Goal: Task Accomplishment & Management: Use online tool/utility

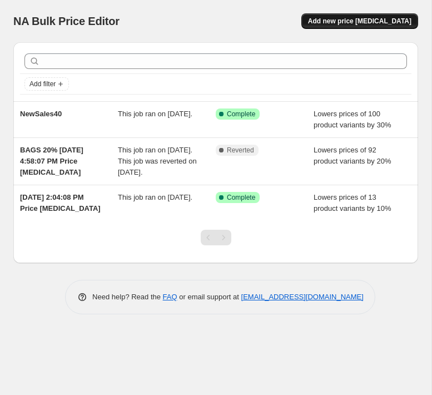
click at [331, 23] on span "Add new price [MEDICAL_DATA]" at bounding box center [360, 21] width 104 height 9
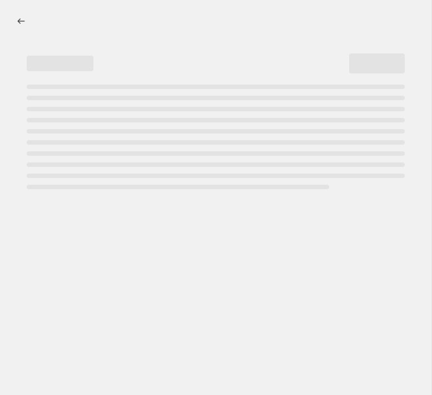
select select "percentage"
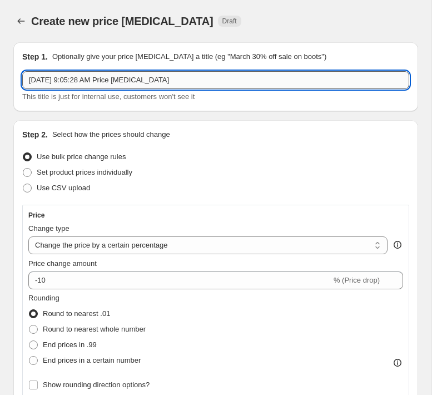
click at [59, 76] on input "Aug 23, 2025, 9:05:28 AM Price change job" at bounding box center [215, 80] width 387 height 18
type input "K"
click at [85, 81] on input "Klättermusen" at bounding box center [215, 80] width 387 height 18
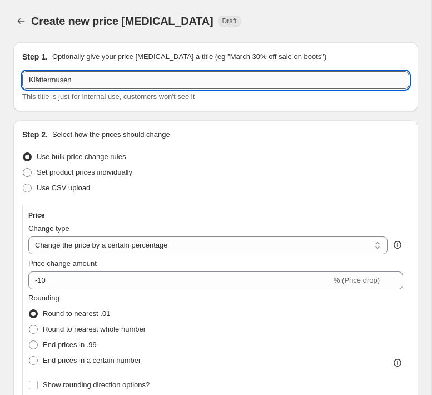
click at [85, 81] on input "Klättermusen" at bounding box center [215, 80] width 387 height 18
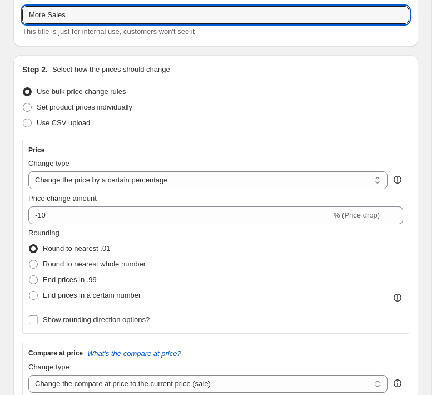
scroll to position [71, 0]
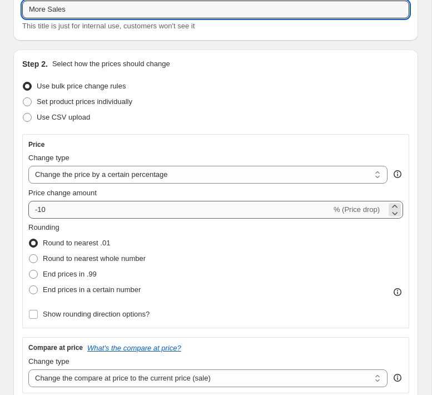
type input "More Sales"
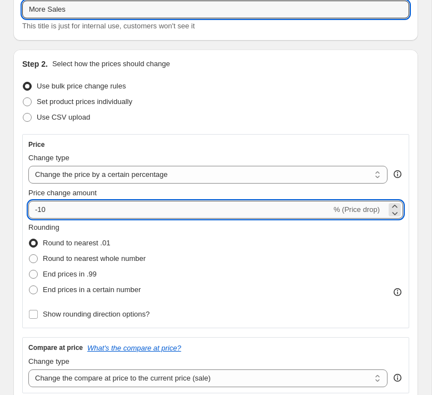
click at [65, 210] on input "-10" at bounding box center [179, 210] width 303 height 18
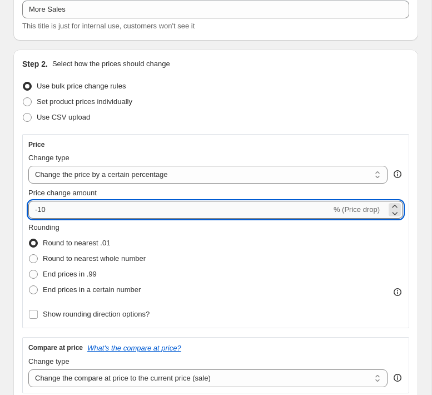
click at [65, 210] on input "-10" at bounding box center [179, 210] width 303 height 18
type input "-1"
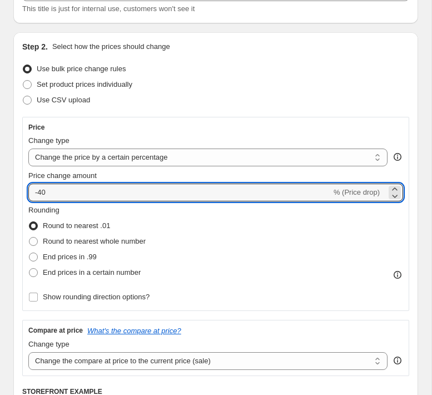
scroll to position [97, 0]
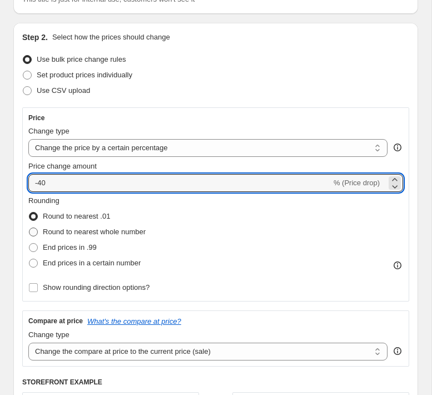
type input "-40"
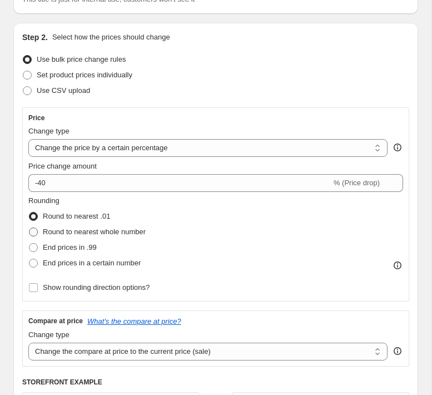
click at [57, 234] on span "Round to nearest whole number" at bounding box center [94, 232] width 103 height 8
click at [29, 228] on input "Round to nearest whole number" at bounding box center [29, 228] width 1 height 1
radio input "true"
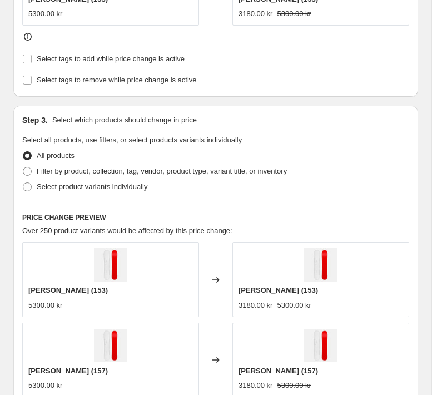
scroll to position [551, 0]
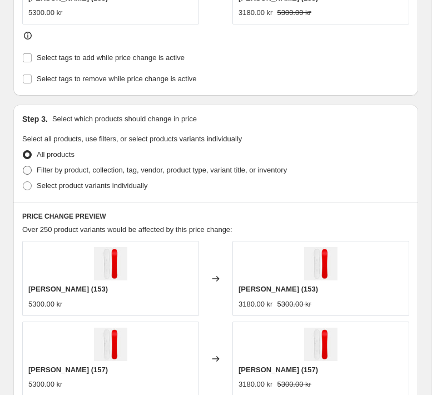
click at [31, 170] on span at bounding box center [27, 170] width 9 height 9
click at [23, 166] on input "Filter by product, collection, tag, vendor, product type, variant title, or inv…" at bounding box center [23, 166] width 1 height 1
radio input "true"
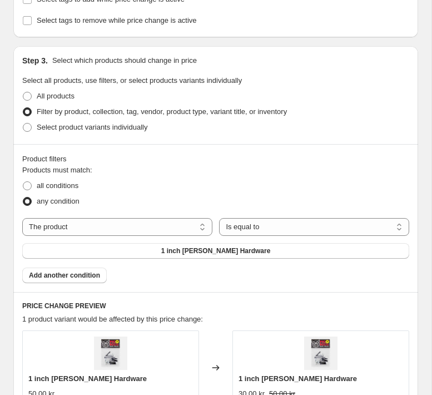
scroll to position [618, 0]
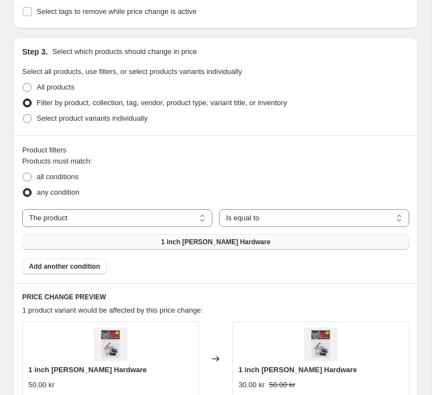
click at [183, 241] on span "1 inch Phillips Hardware" at bounding box center [216, 242] width 110 height 9
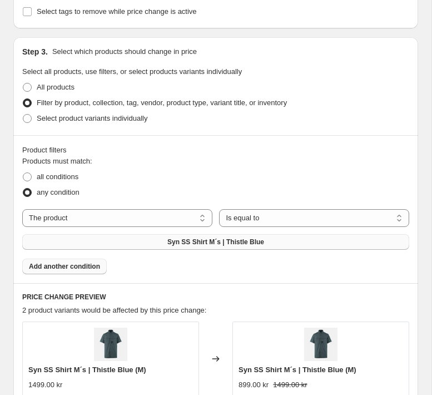
click at [79, 267] on span "Add another condition" at bounding box center [64, 266] width 71 height 9
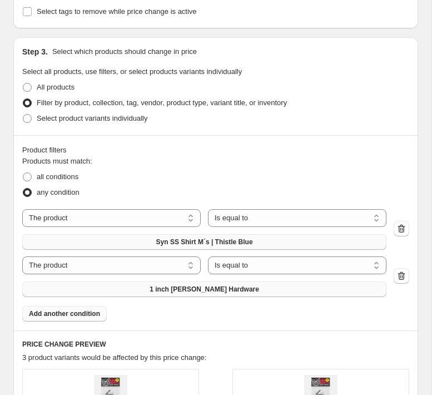
click at [126, 286] on button "1 inch Phillips Hardware" at bounding box center [204, 290] width 364 height 16
click at [114, 215] on select "The product The product's collection The product's tag The product's vendor The…" at bounding box center [111, 218] width 179 height 18
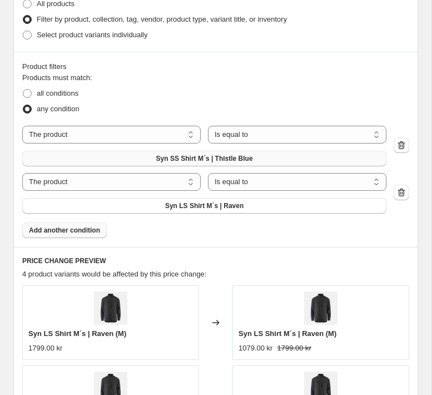
scroll to position [697, 0]
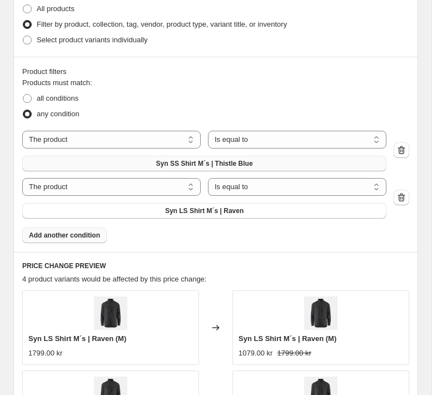
click at [92, 235] on span "Add another condition" at bounding box center [64, 235] width 71 height 9
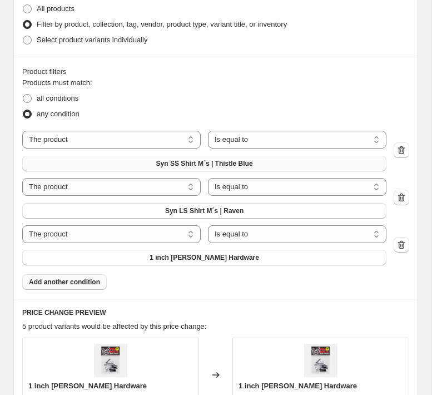
click at [96, 269] on div "Products must match: all conditions any condition The product The product's col…" at bounding box center [215, 183] width 387 height 213
click at [108, 250] on button "1 inch Phillips Hardware" at bounding box center [204, 258] width 364 height 16
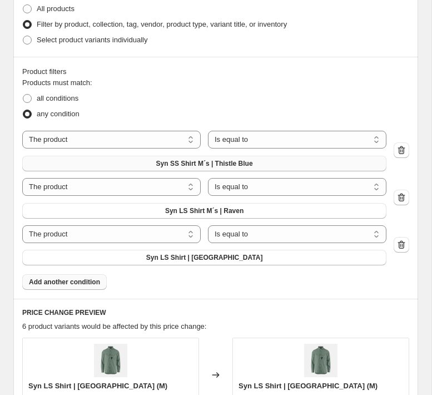
click at [62, 289] on button "Add another condition" at bounding box center [64, 282] width 85 height 16
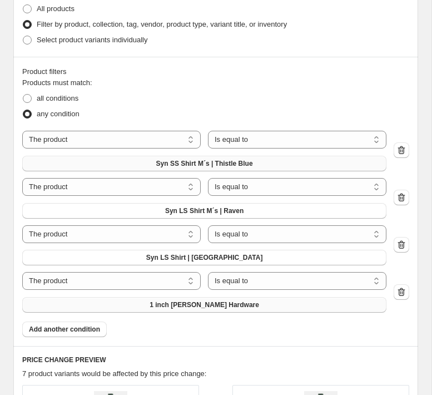
click at [113, 309] on button "1 inch Phillips Hardware" at bounding box center [204, 305] width 364 height 16
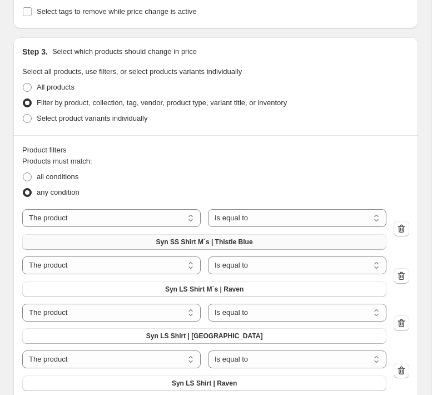
scroll to position [686, 0]
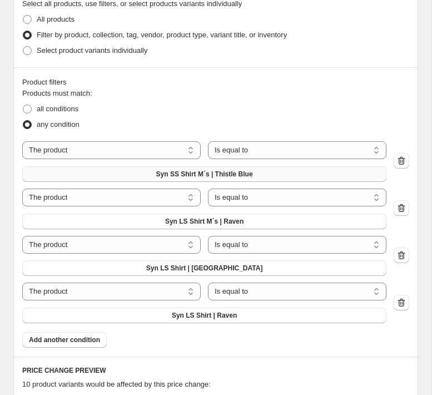
click at [28, 125] on span at bounding box center [27, 124] width 9 height 9
click at [23, 121] on input "any condition" at bounding box center [23, 120] width 1 height 1
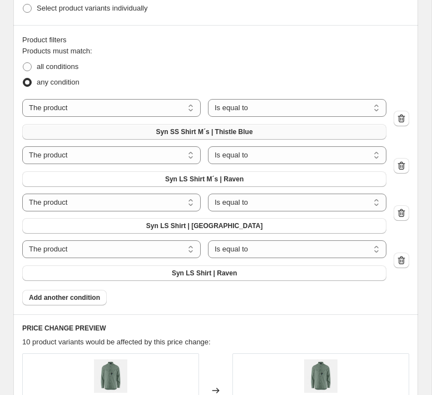
scroll to position [750, 0]
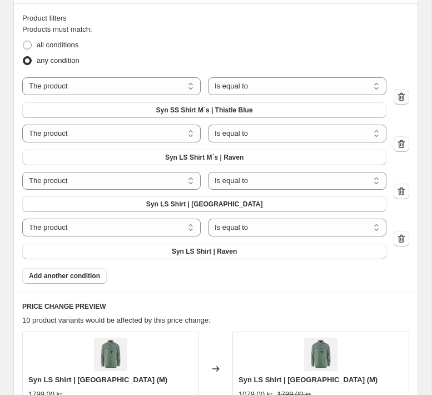
click at [404, 97] on icon "button" at bounding box center [401, 97] width 7 height 8
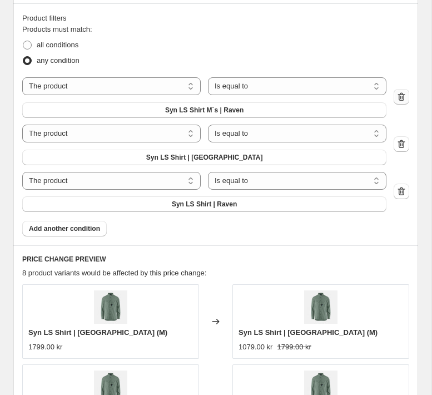
click at [404, 97] on icon "button" at bounding box center [401, 97] width 7 height 8
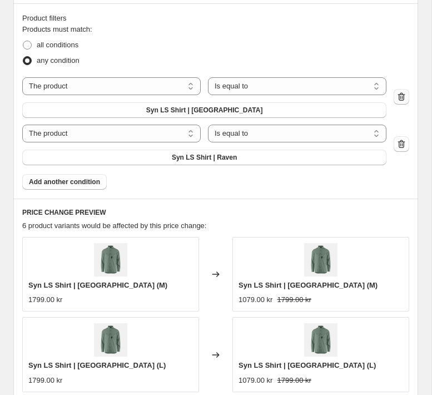
click at [404, 97] on icon "button" at bounding box center [401, 97] width 7 height 8
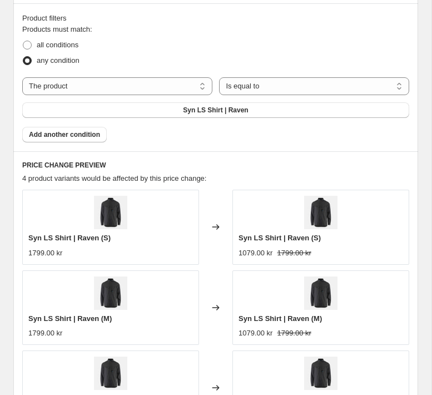
click at [404, 97] on div "The product The product's collection The product's tag The product's vendor The…" at bounding box center [215, 97] width 387 height 41
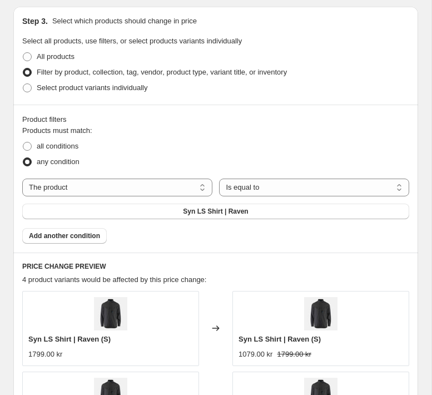
scroll to position [623, 0]
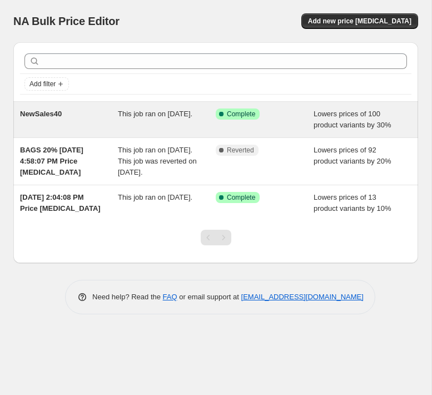
click at [305, 131] on div "Success Complete Complete" at bounding box center [265, 120] width 98 height 22
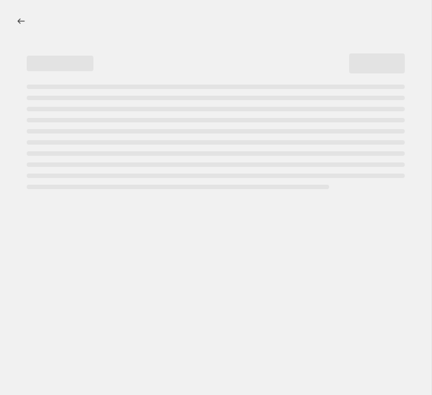
select select "percentage"
select select "tag"
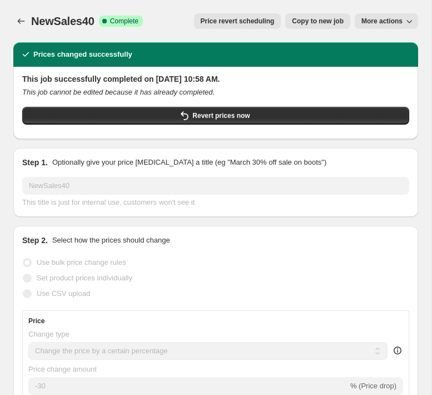
click at [309, 20] on span "Copy to new job" at bounding box center [318, 21] width 52 height 9
select select "percentage"
select select "tag"
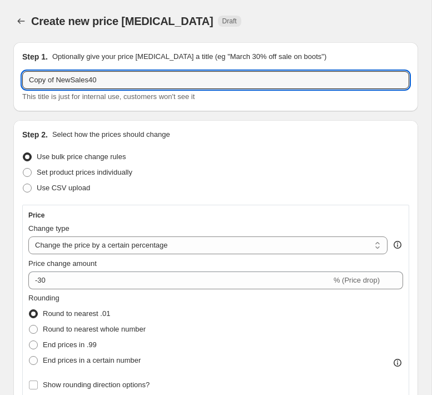
drag, startPoint x: 55, startPoint y: 83, endPoint x: -11, endPoint y: 82, distance: 65.7
click at [0, 82] on html "Home Settings Plans Skip to content Create new price change job. This page is r…" at bounding box center [216, 197] width 432 height 395
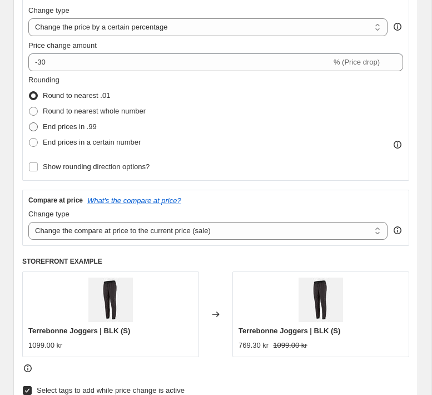
scroll to position [196, 0]
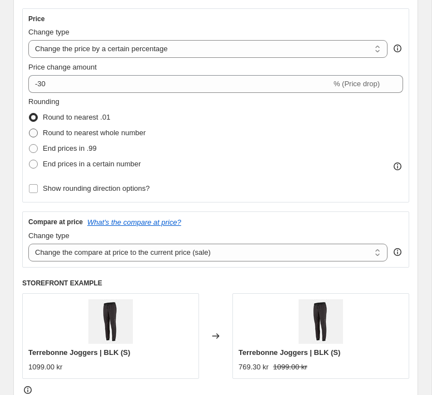
type input "New NewSales40"
click at [32, 137] on span at bounding box center [33, 133] width 9 height 9
click at [29, 129] on input "Round to nearest whole number" at bounding box center [29, 129] width 1 height 1
radio input "true"
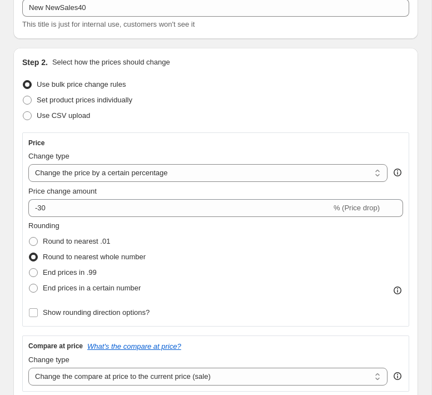
scroll to position [68, 0]
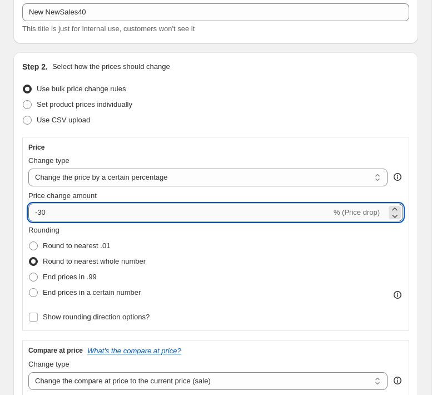
click at [46, 213] on input "-30" at bounding box center [179, 213] width 303 height 18
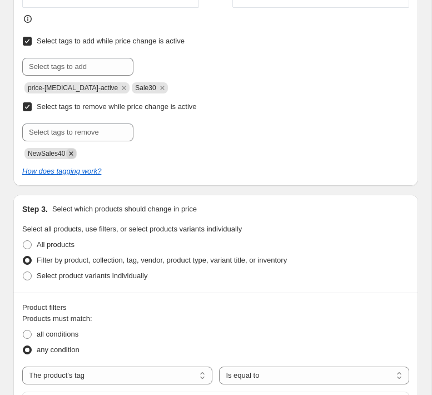
scroll to position [557, 0]
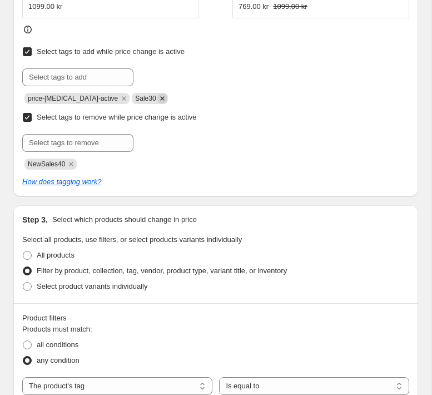
type input "-40"
click at [157, 100] on icon "Remove Sale30" at bounding box center [162, 98] width 10 height 10
click at [106, 78] on input "text" at bounding box center [77, 77] width 111 height 18
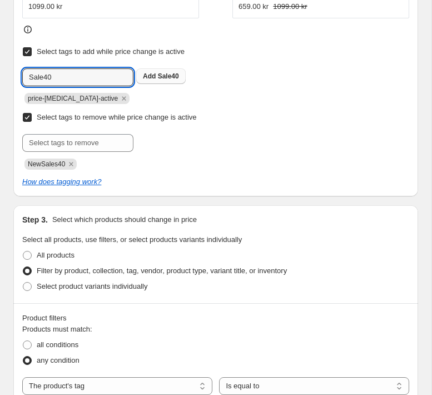
type input "Sale40"
click at [174, 77] on span "Sale40" at bounding box center [168, 76] width 21 height 8
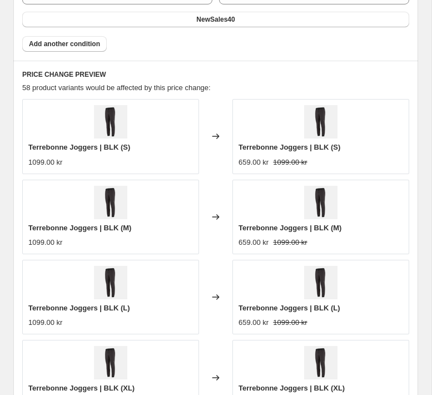
scroll to position [1276, 0]
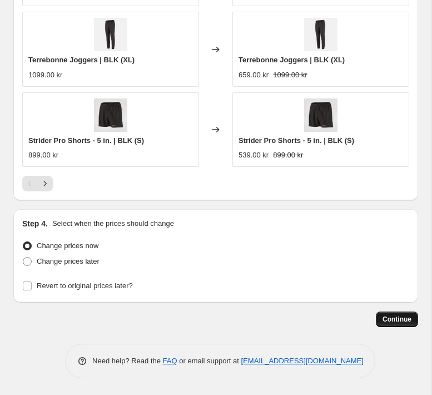
click at [398, 316] on span "Continue" at bounding box center [397, 319] width 29 height 9
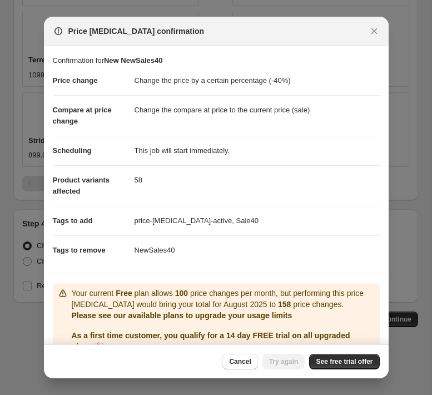
scroll to position [52, 0]
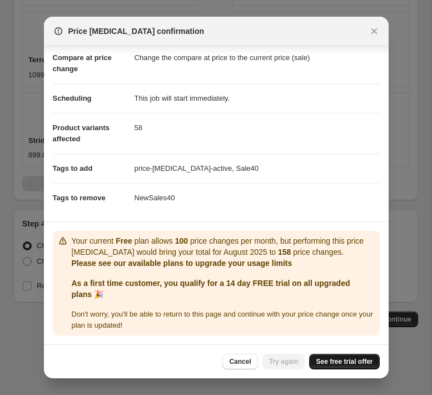
click at [338, 362] on span "See free trial offer" at bounding box center [344, 361] width 57 height 9
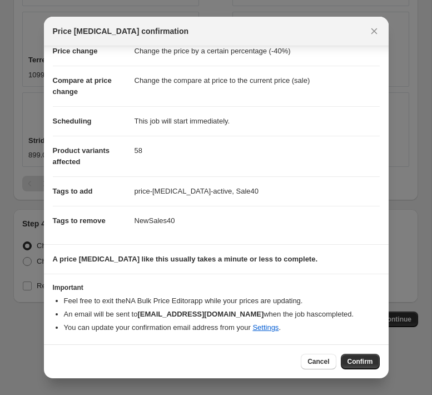
scroll to position [29, 0]
click at [353, 362] on span "Confirm" at bounding box center [361, 361] width 26 height 9
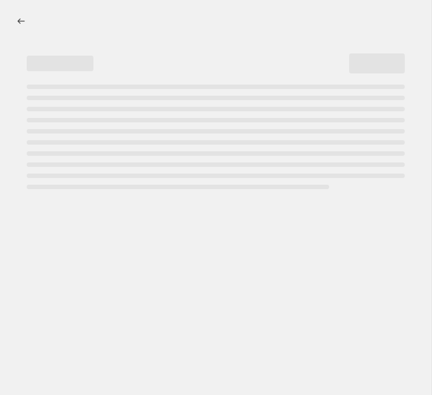
select select "percentage"
select select "tag"
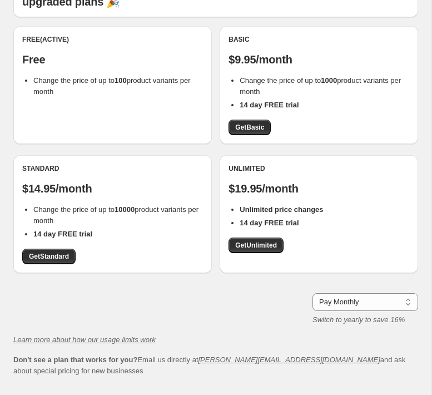
scroll to position [106, 0]
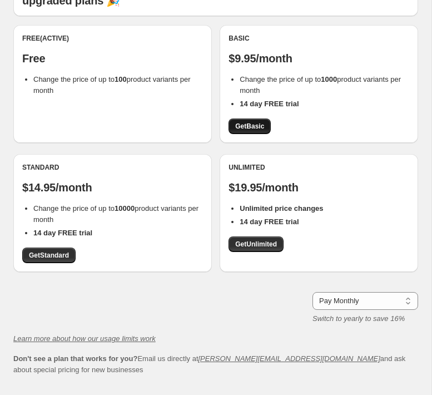
click at [247, 125] on span "Get Basic" at bounding box center [249, 126] width 29 height 9
